Goal: Information Seeking & Learning: Learn about a topic

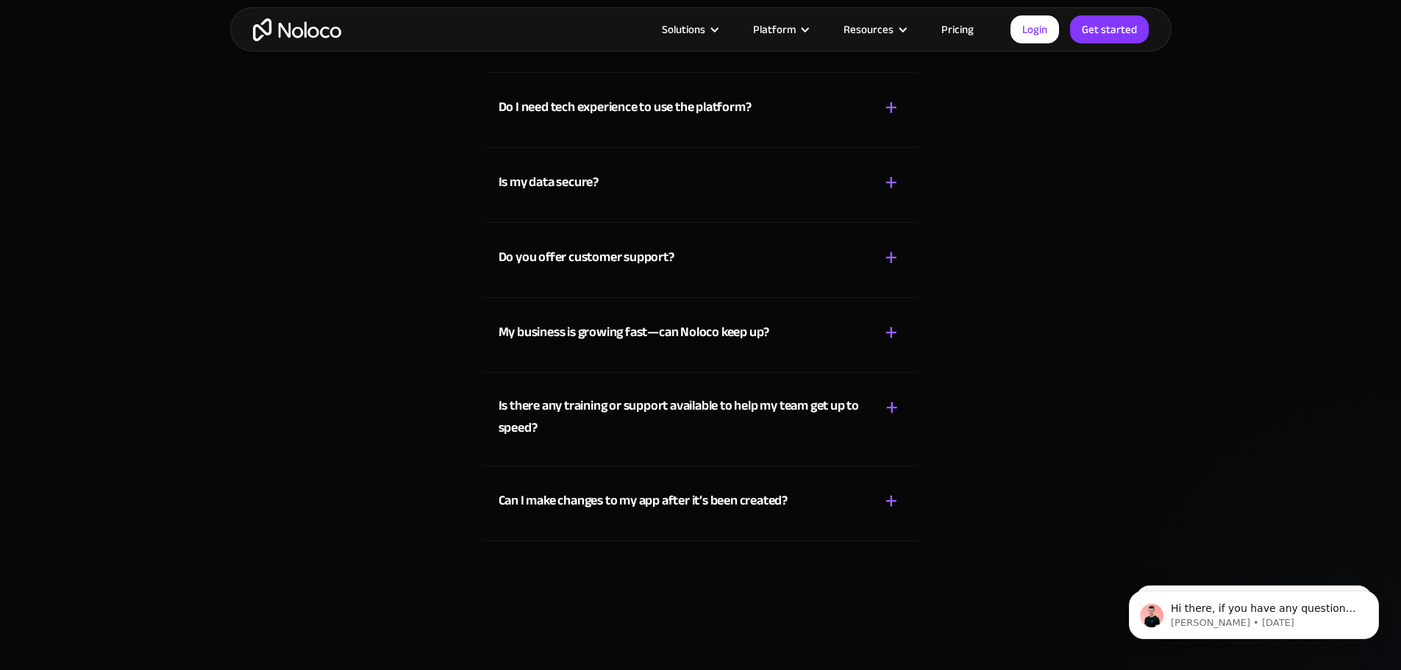
scroll to position [8174, 0]
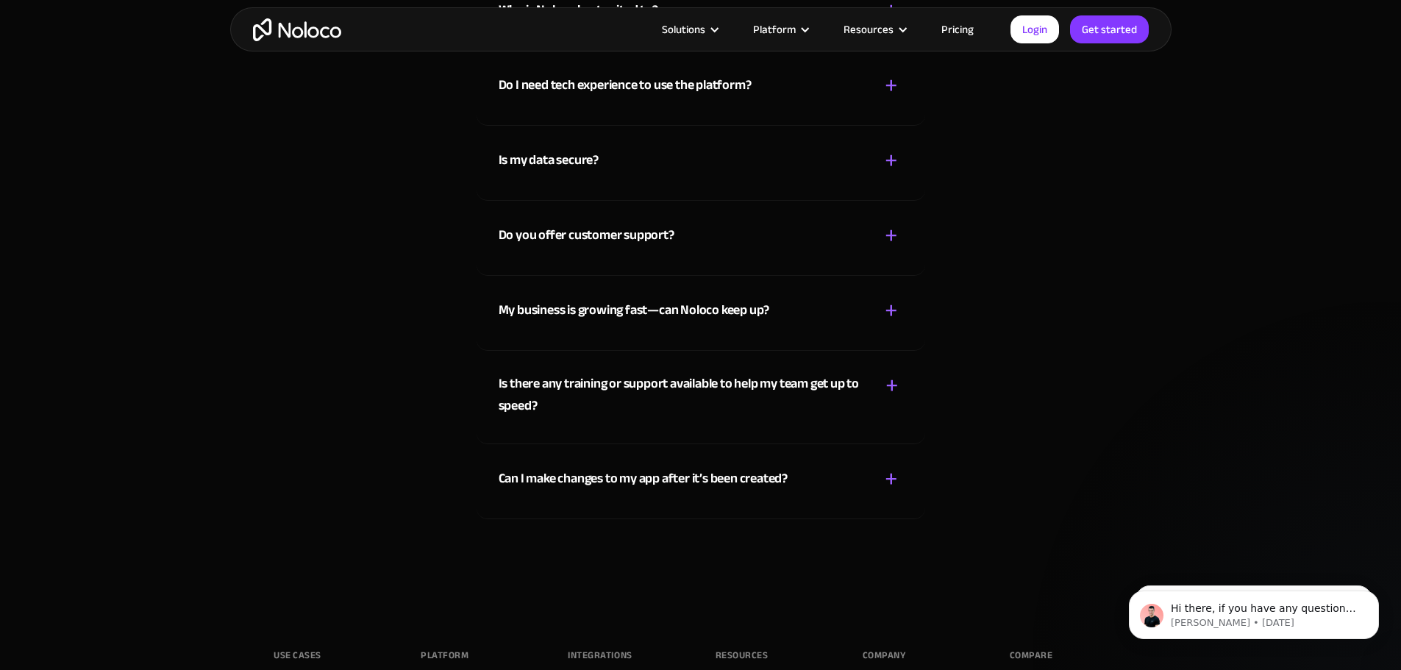
click at [888, 324] on div "+" at bounding box center [891, 311] width 13 height 26
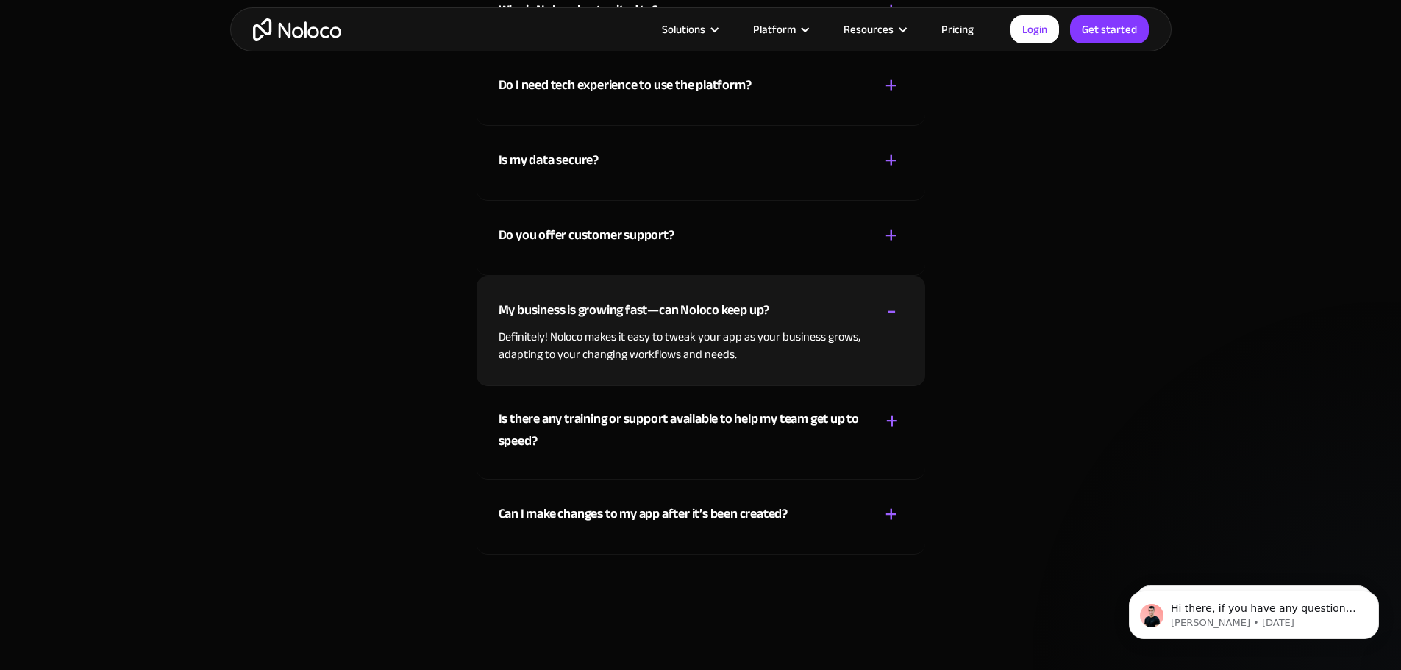
click at [888, 324] on div "-" at bounding box center [891, 311] width 10 height 26
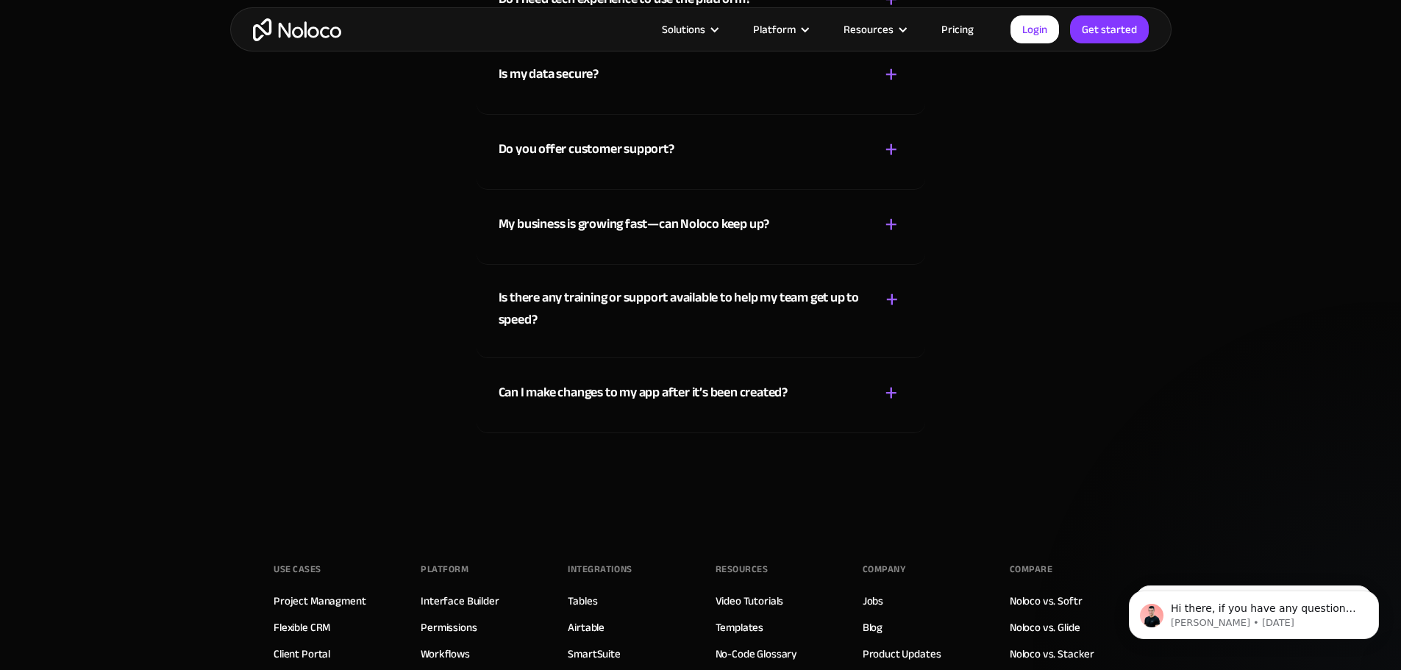
scroll to position [8292, 0]
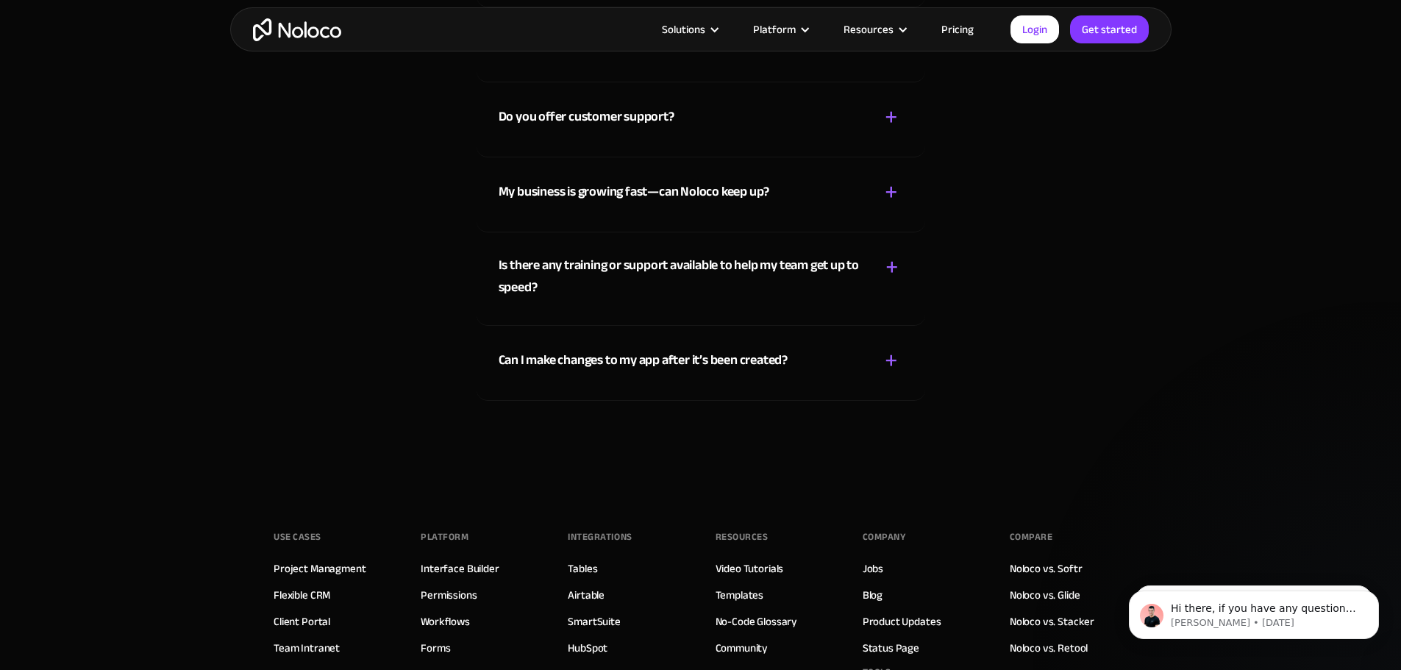
click at [888, 374] on div "+" at bounding box center [891, 361] width 13 height 26
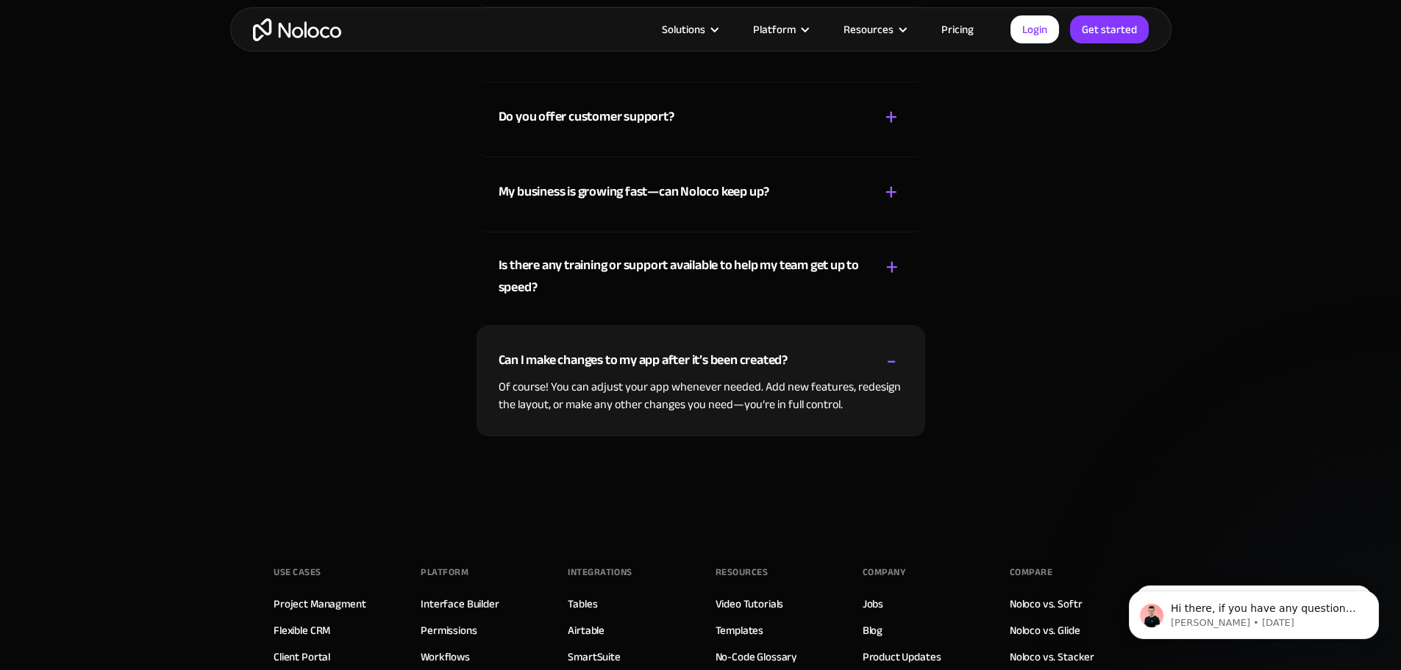
click at [888, 374] on div "-" at bounding box center [891, 361] width 10 height 26
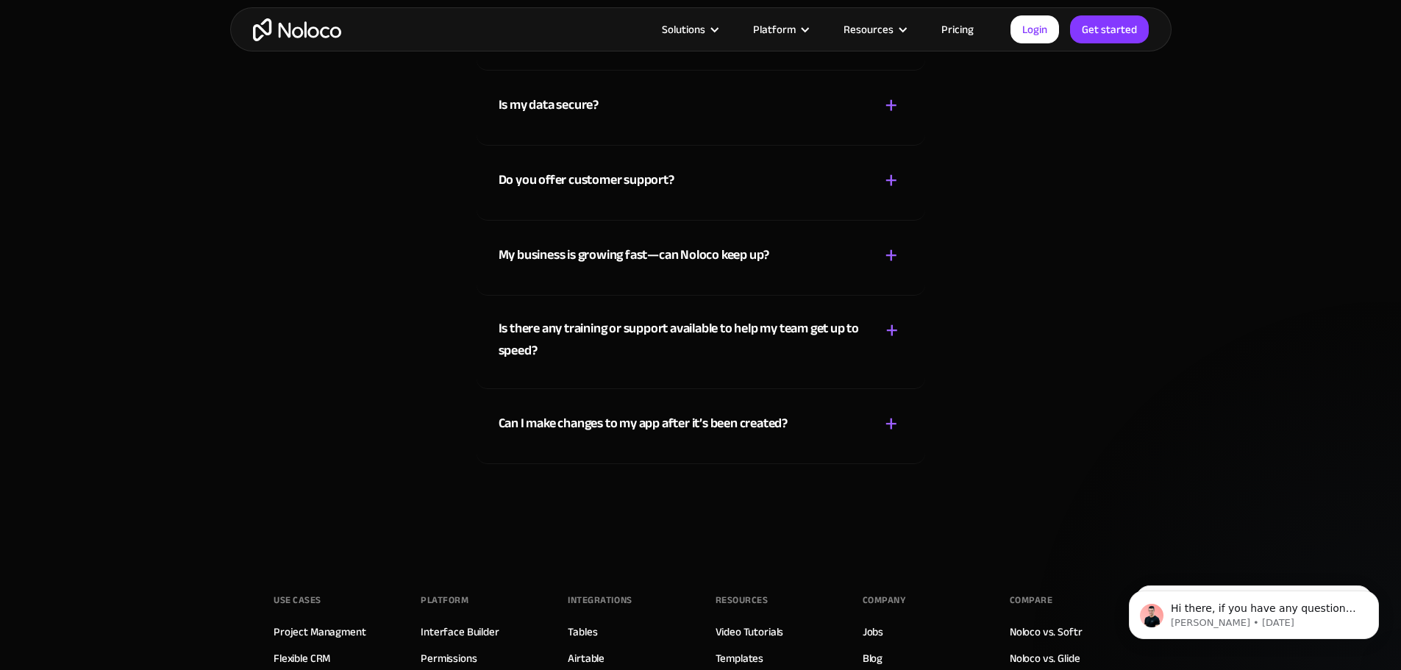
scroll to position [8228, 0]
click at [950, 35] on link "Pricing" at bounding box center [957, 29] width 69 height 19
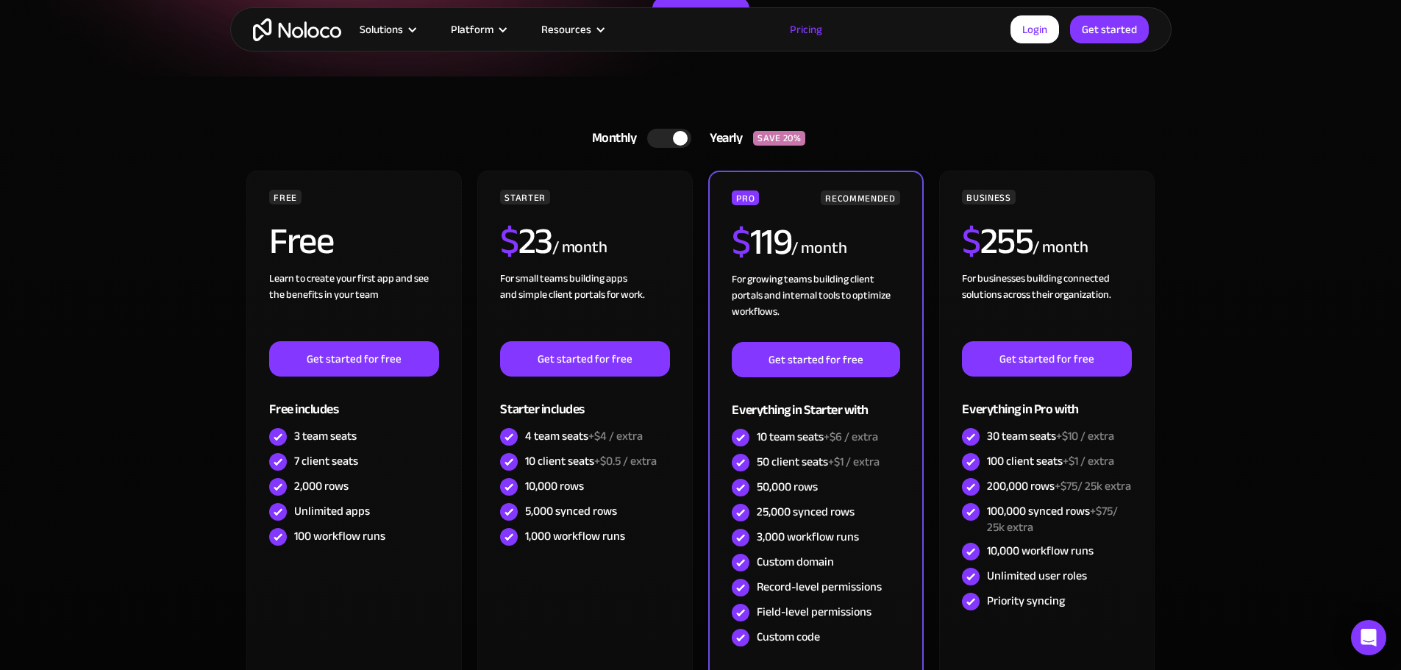
scroll to position [283, 0]
